Goal: Information Seeking & Learning: Learn about a topic

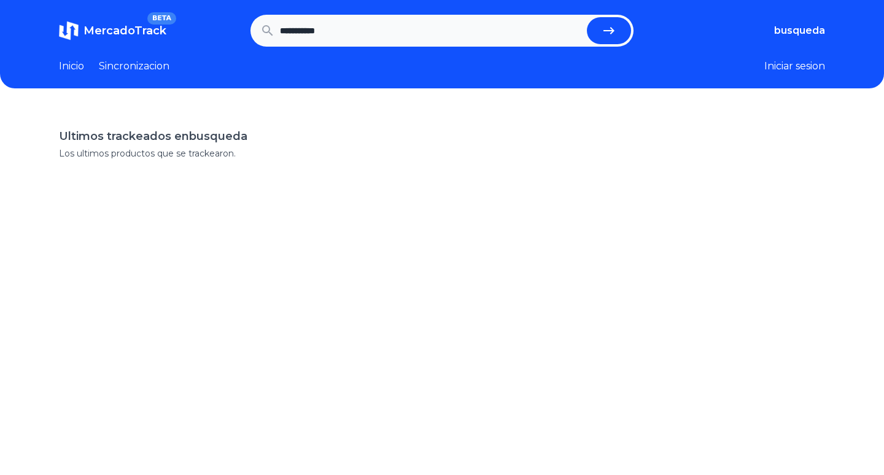
click at [133, 33] on span "MercadoTrack" at bounding box center [124, 31] width 83 height 14
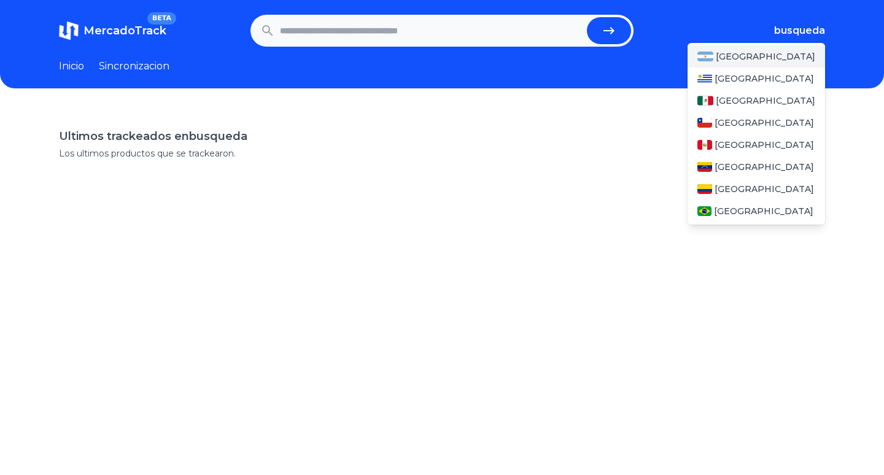
click at [763, 55] on span "[GEOGRAPHIC_DATA]" at bounding box center [765, 56] width 99 height 12
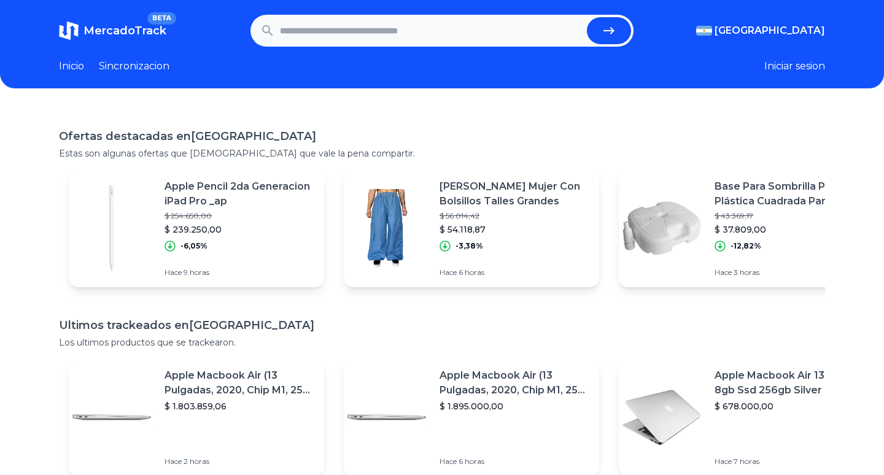
click at [850, 138] on div "Ofertas destacadas en [GEOGRAPHIC_DATA] Estas son algunas ofertas que [DEMOGRAP…" at bounding box center [442, 345] width 884 height 475
click at [74, 66] on link "Inicio" at bounding box center [71, 66] width 25 height 15
click at [352, 38] on input "text" at bounding box center [431, 30] width 302 height 27
click at [67, 68] on link "Inicio" at bounding box center [71, 66] width 25 height 15
click at [141, 66] on link "Sincronizacion" at bounding box center [134, 66] width 71 height 15
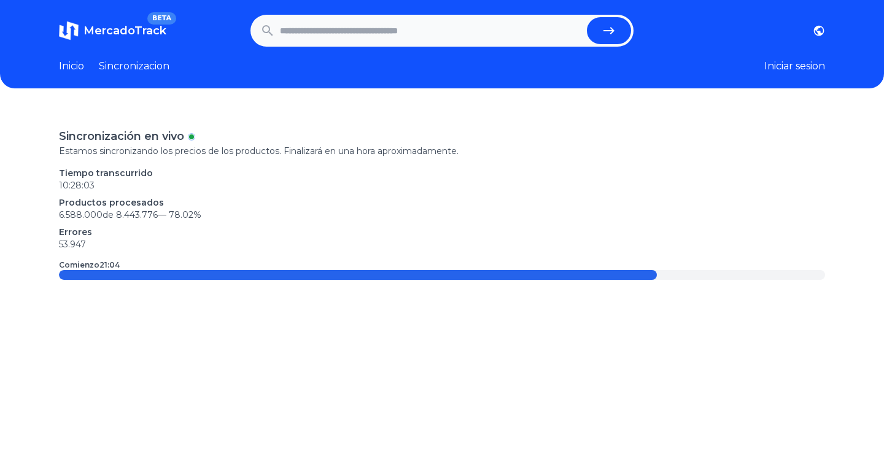
click at [80, 65] on link "Inicio" at bounding box center [71, 66] width 25 height 15
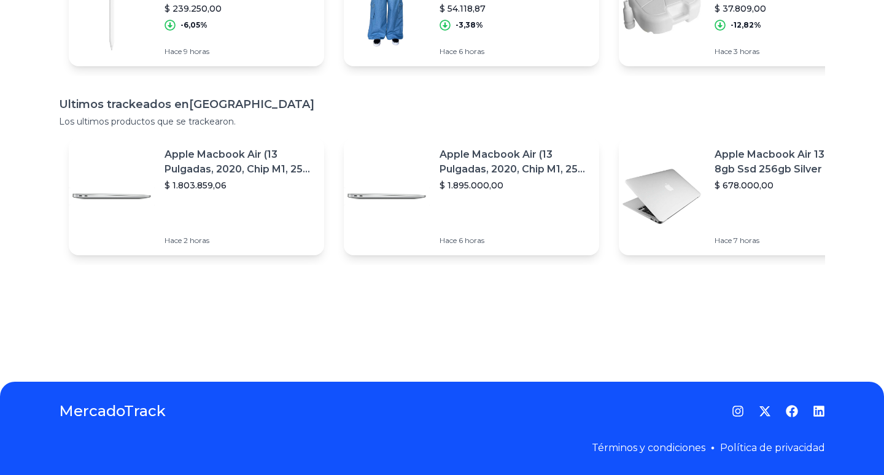
scroll to position [46, 0]
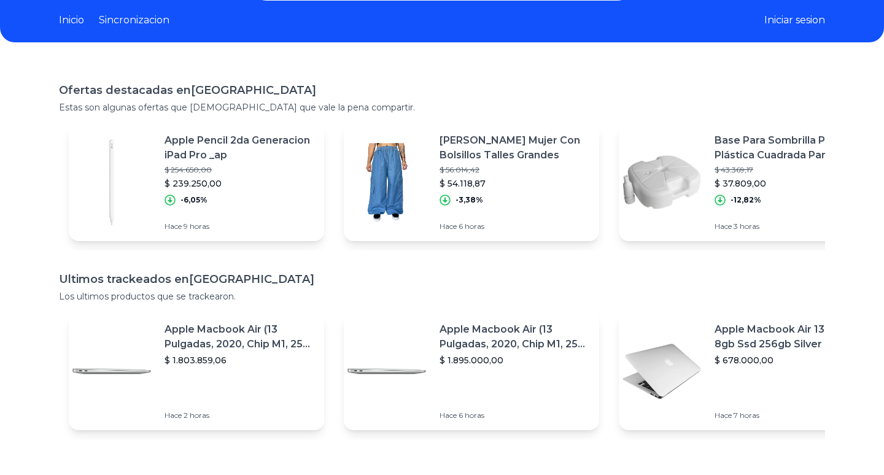
click at [246, 163] on div "Apple Pencil 2da Generacion iPad Pro _ap $ 254.650,00 $ 239.250,00 -6,05%" at bounding box center [239, 169] width 150 height 72
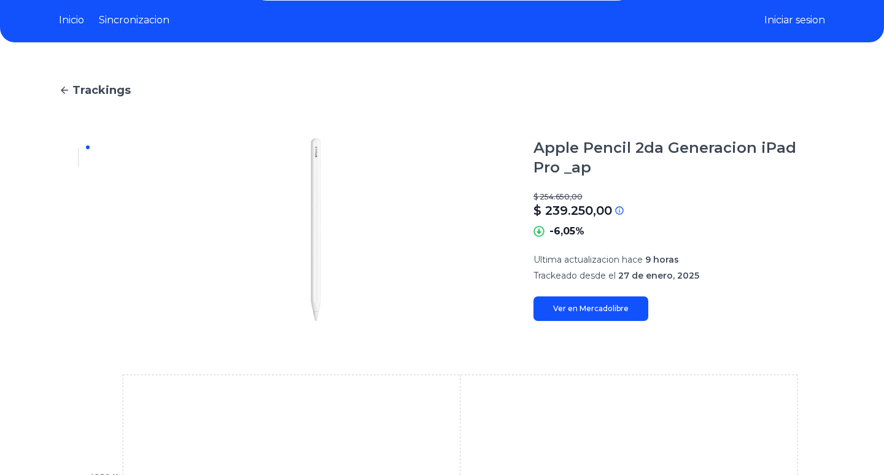
click at [69, 17] on link "Inicio" at bounding box center [71, 20] width 25 height 15
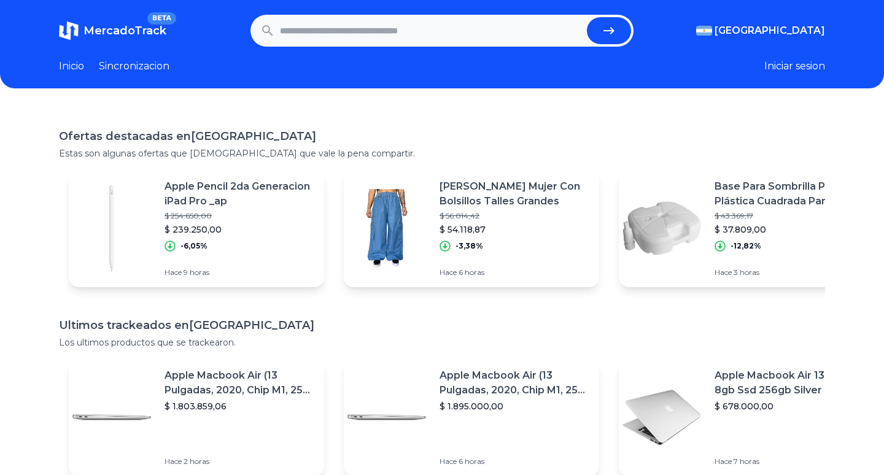
click at [507, 82] on header "MercadoTrack BETA [GEOGRAPHIC_DATA] [GEOGRAPHIC_DATA] [GEOGRAPHIC_DATA] [GEOGRA…" at bounding box center [442, 44] width 884 height 88
